Goal: Book appointment/travel/reservation

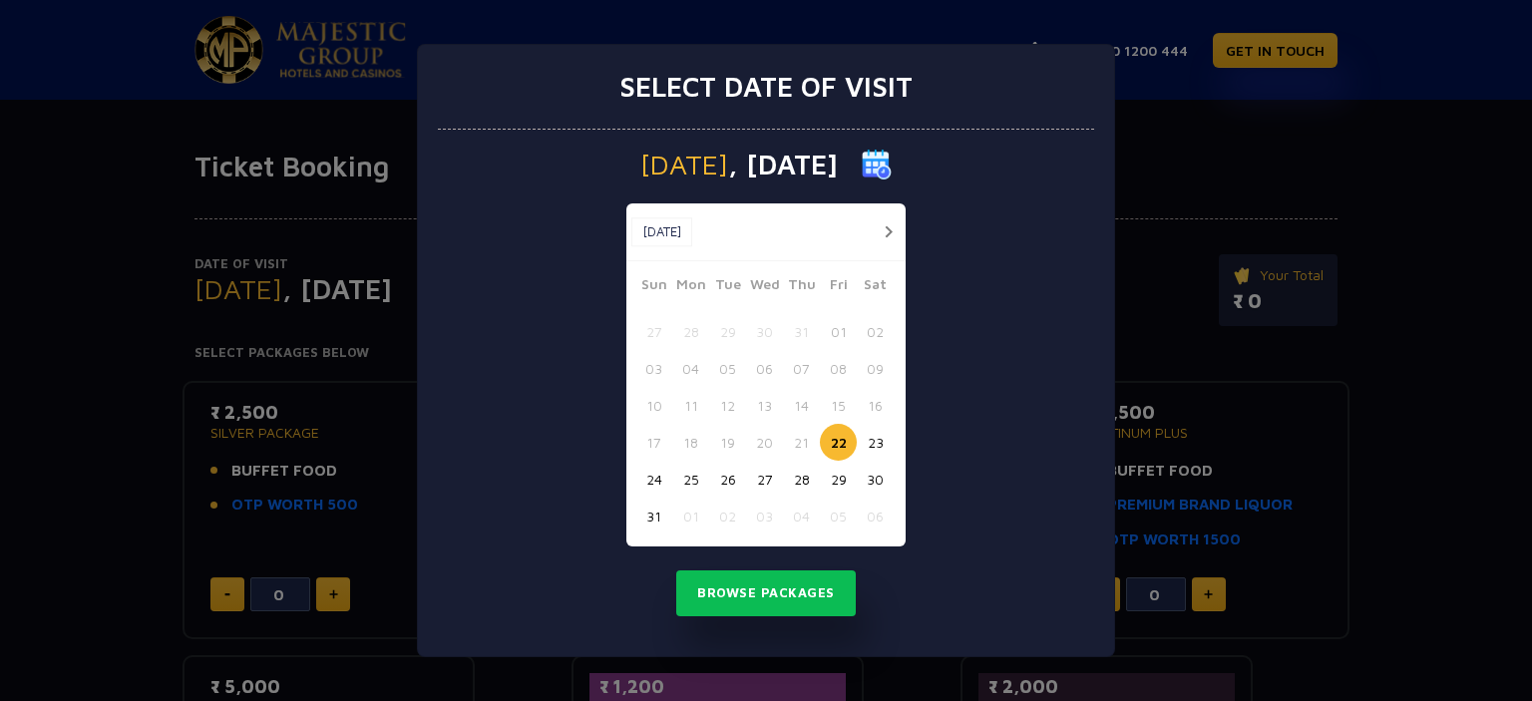
click at [889, 235] on button "button" at bounding box center [888, 231] width 25 height 25
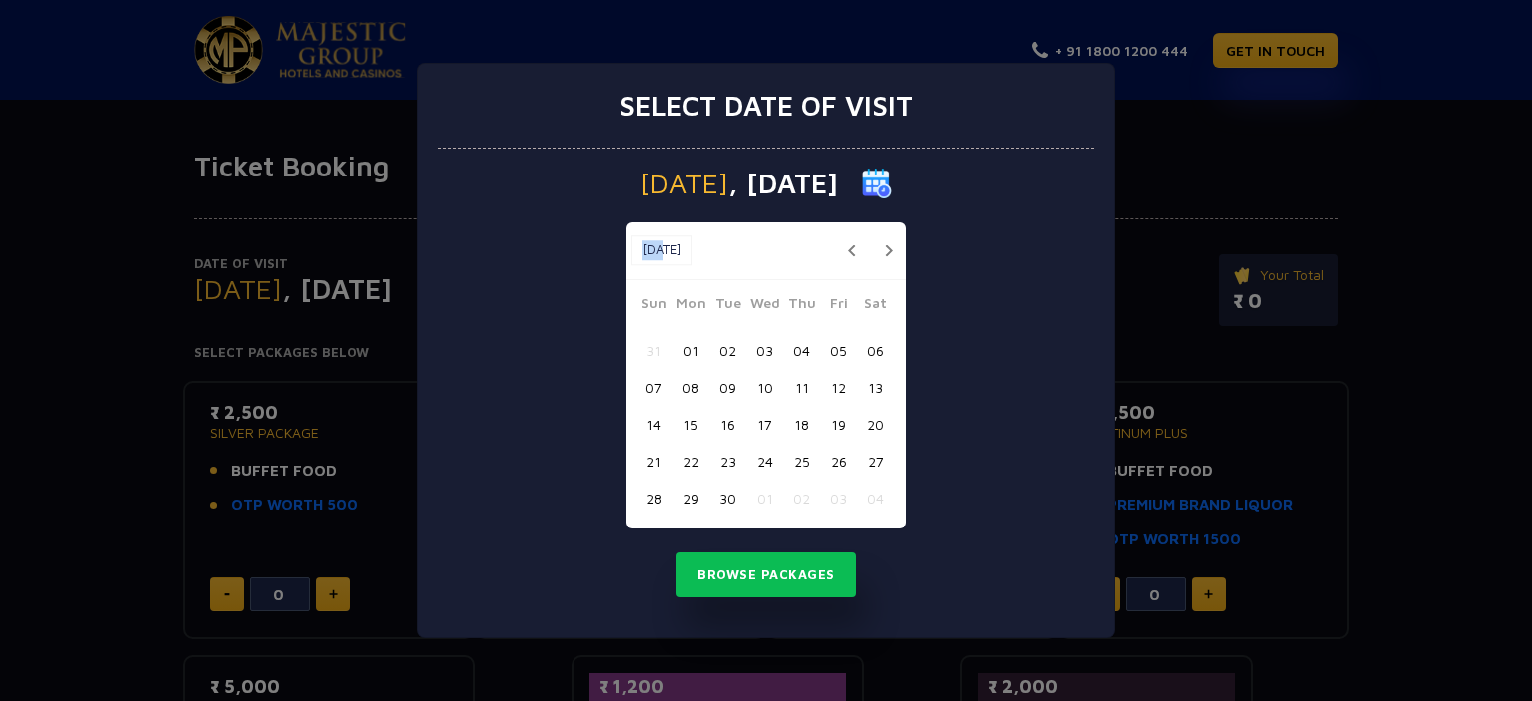
click at [892, 232] on div "[DATE] [DATE]" at bounding box center [765, 251] width 279 height 58
click at [882, 255] on button "button" at bounding box center [888, 250] width 25 height 25
click at [886, 247] on button "button" at bounding box center [888, 250] width 25 height 25
click at [886, 245] on button "button" at bounding box center [888, 250] width 25 height 25
click at [810, 348] on button "02" at bounding box center [801, 350] width 37 height 37
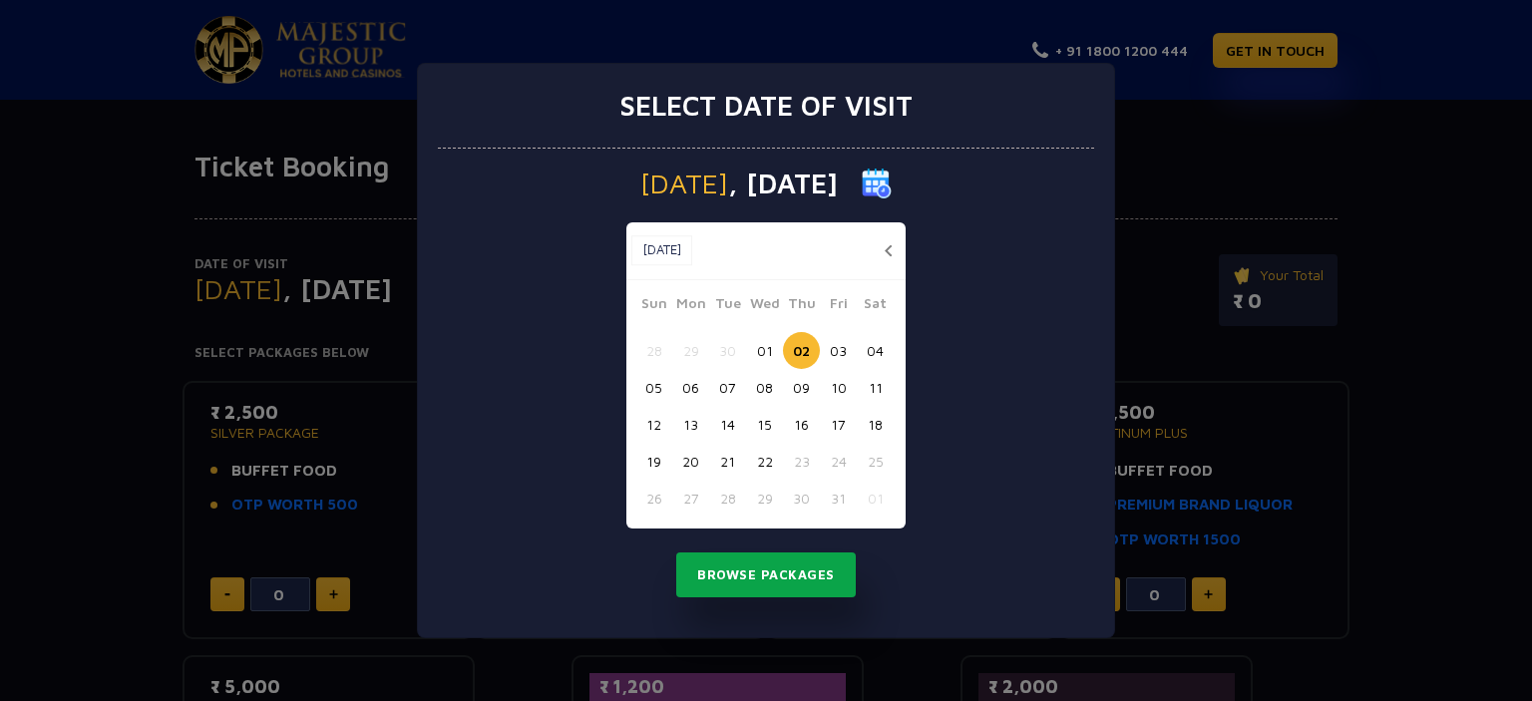
click at [810, 559] on button "Browse Packages" at bounding box center [766, 576] width 180 height 46
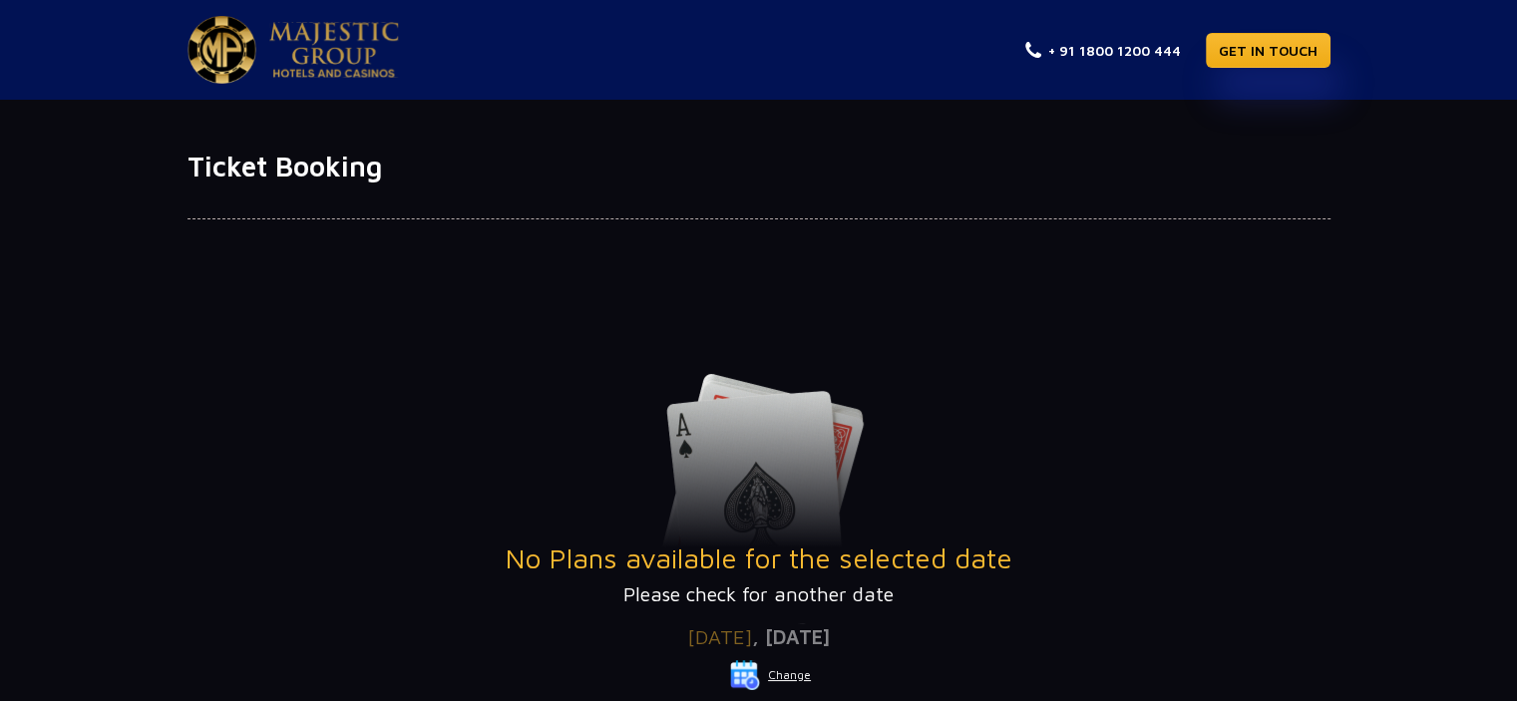
scroll to position [100, 0]
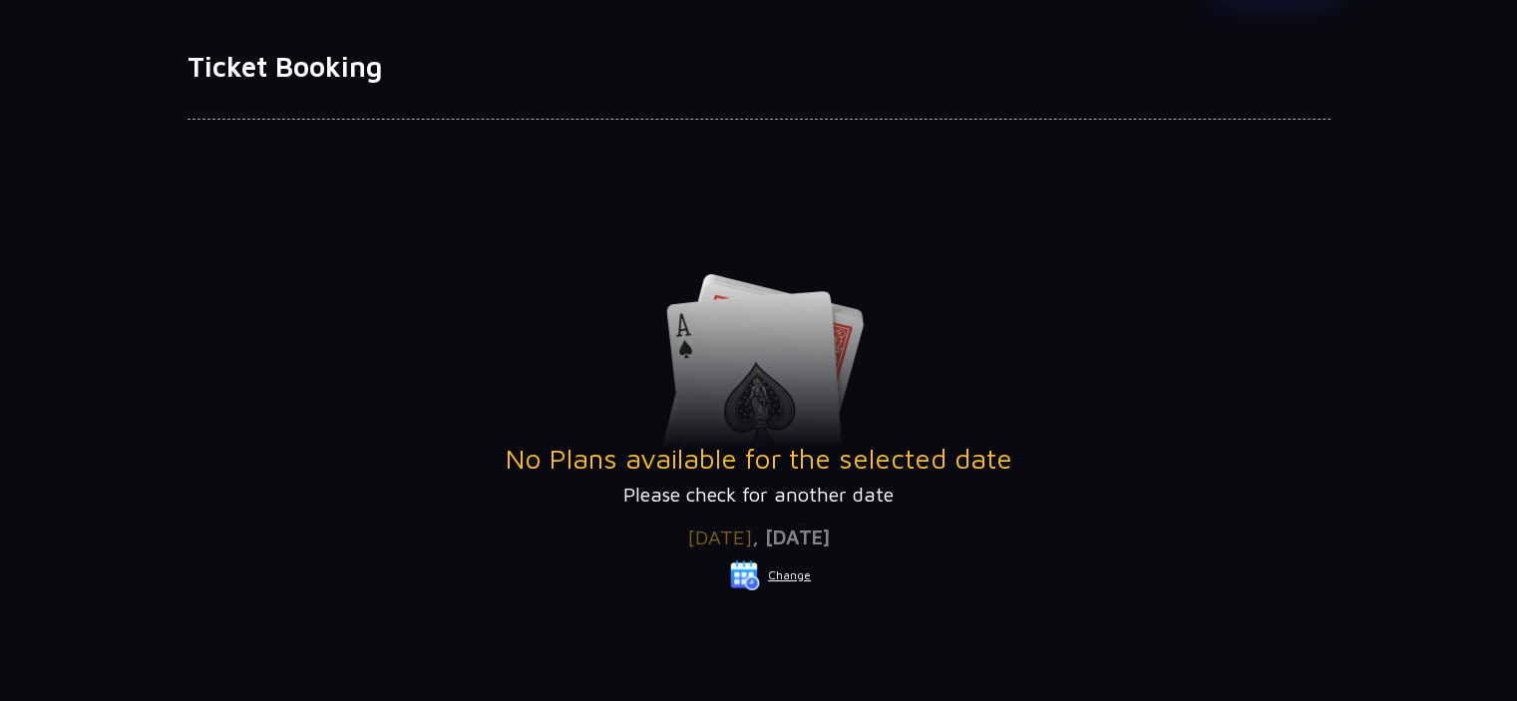
click at [789, 580] on button "Change" at bounding box center [770, 576] width 83 height 32
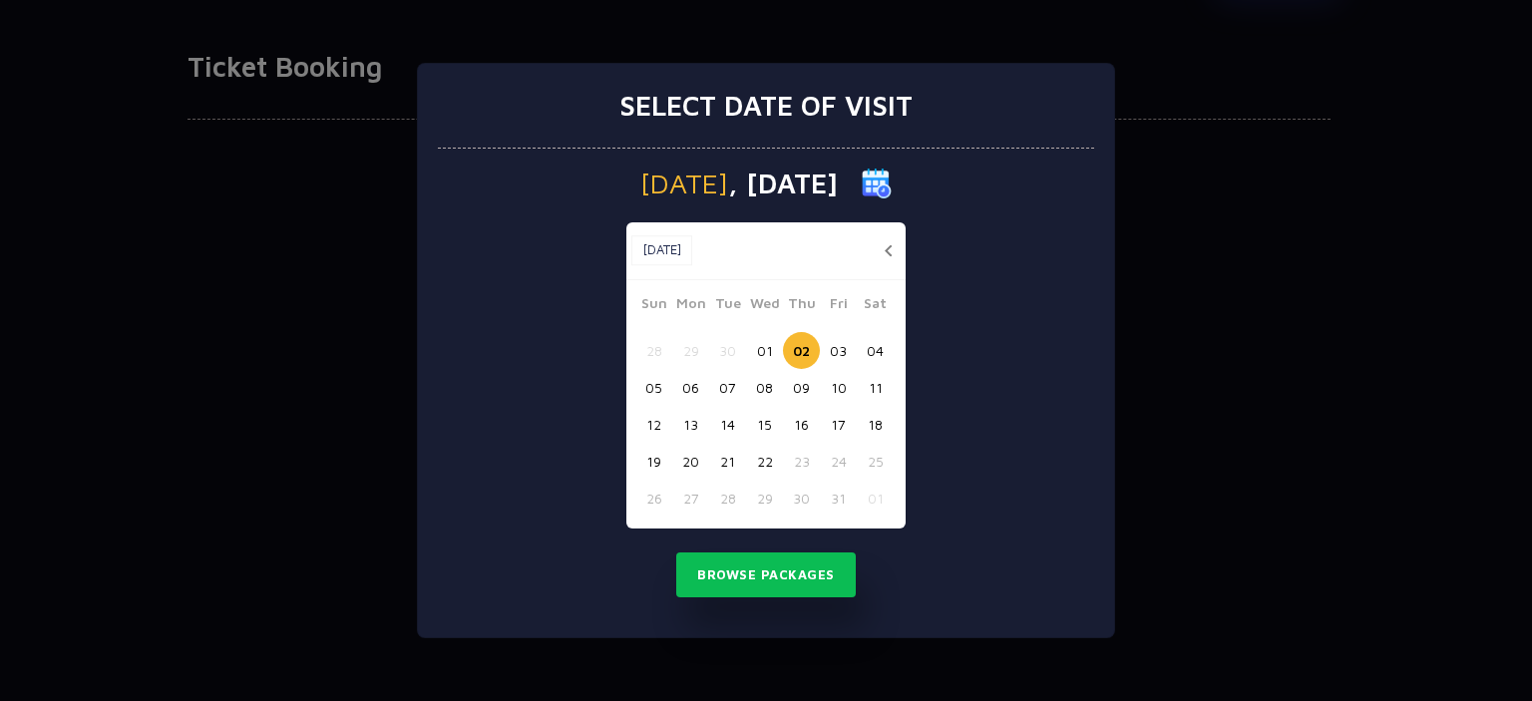
click at [891, 257] on button "button" at bounding box center [888, 250] width 25 height 25
click at [808, 344] on button "04" at bounding box center [801, 350] width 37 height 37
click at [805, 575] on button "Browse Packages" at bounding box center [766, 576] width 180 height 46
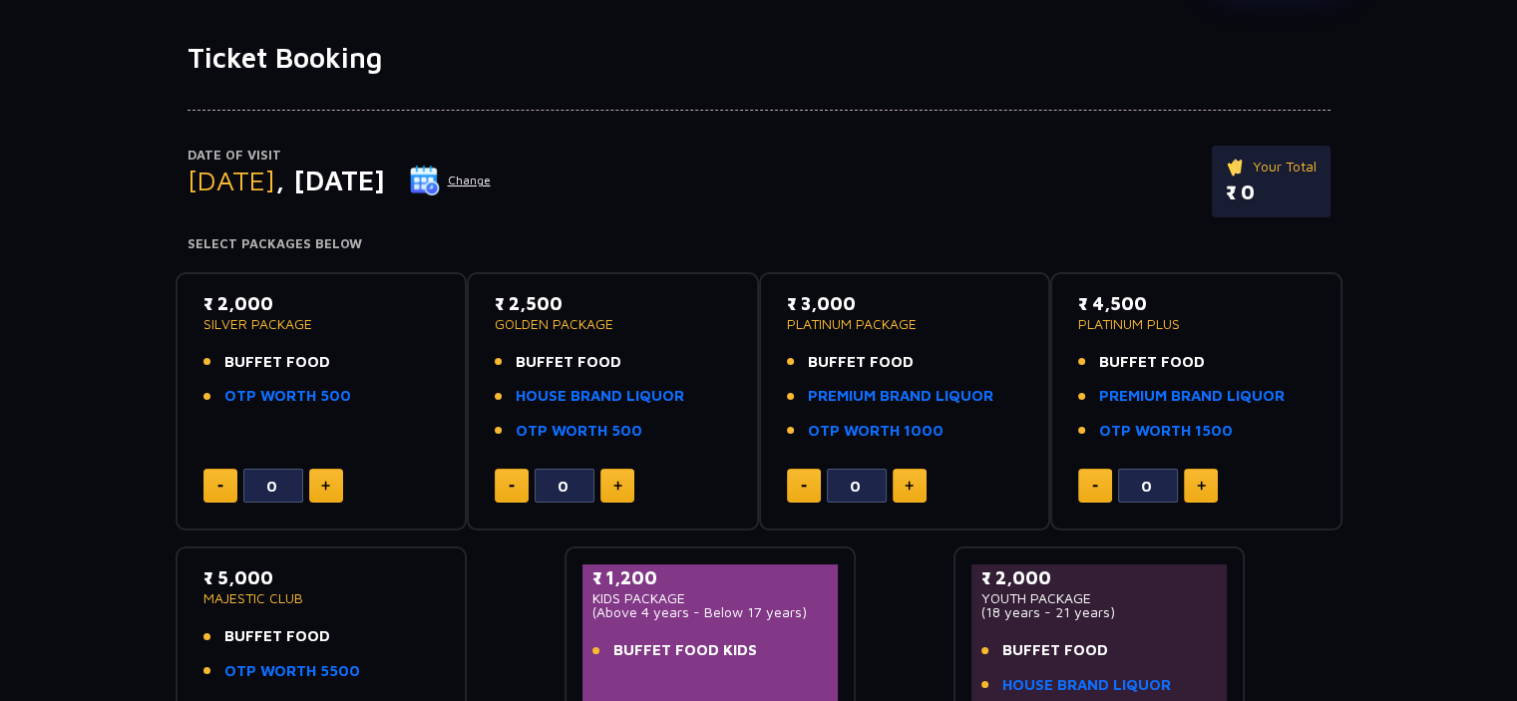
scroll to position [0, 0]
